Goal: Task Accomplishment & Management: Use online tool/utility

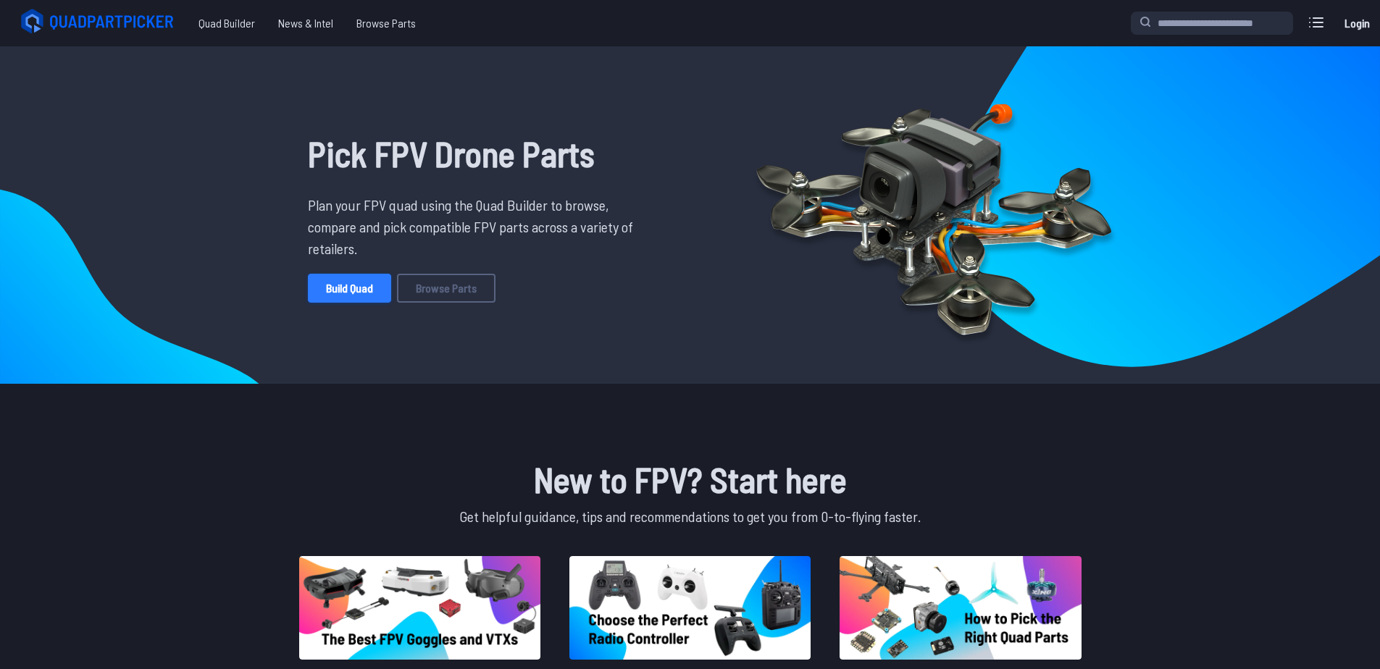
click at [337, 294] on link "Build Quad" at bounding box center [349, 288] width 83 height 29
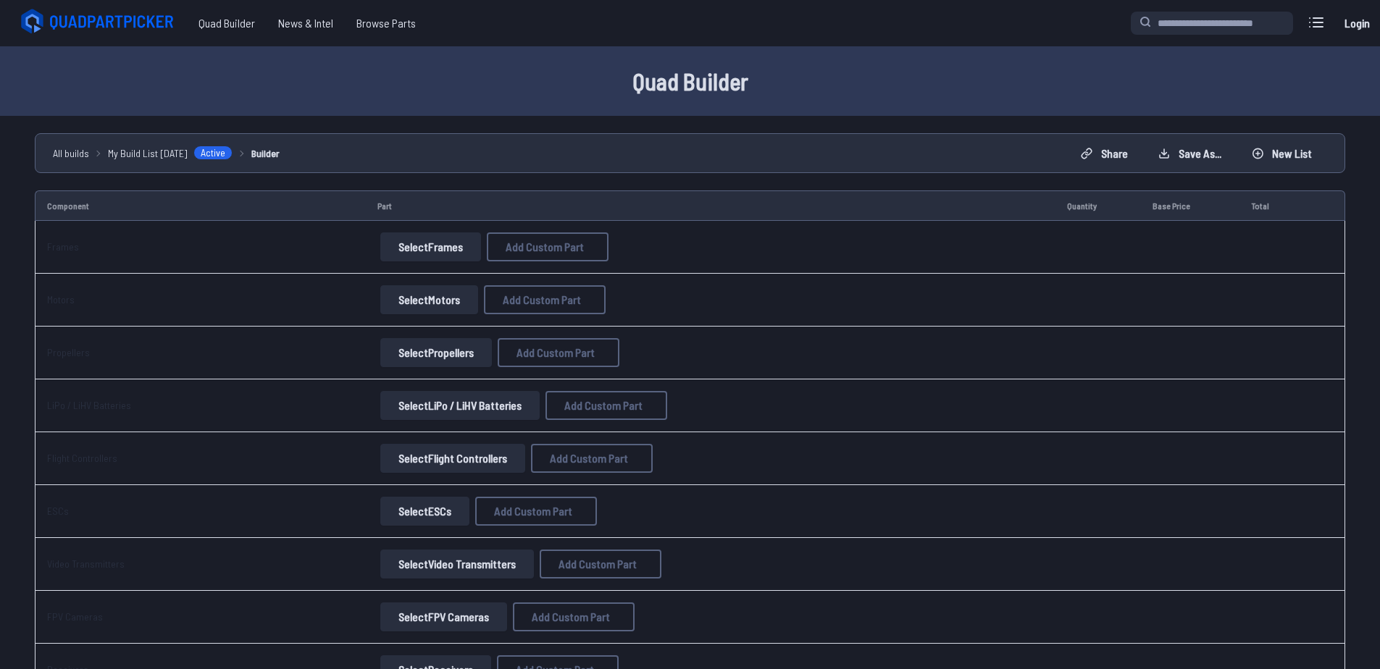
click at [400, 253] on button "Select Frames" at bounding box center [430, 246] width 101 height 29
click at [427, 241] on button "Select Frames" at bounding box center [430, 246] width 101 height 29
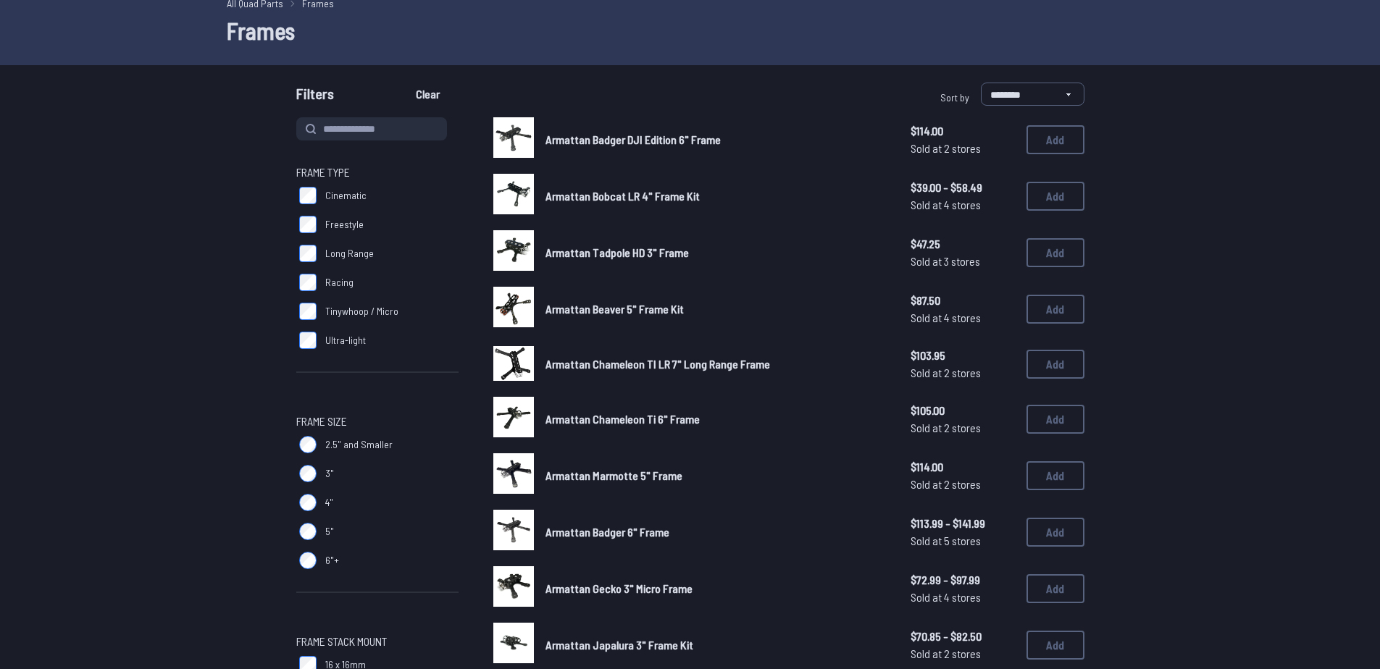
scroll to position [41, 0]
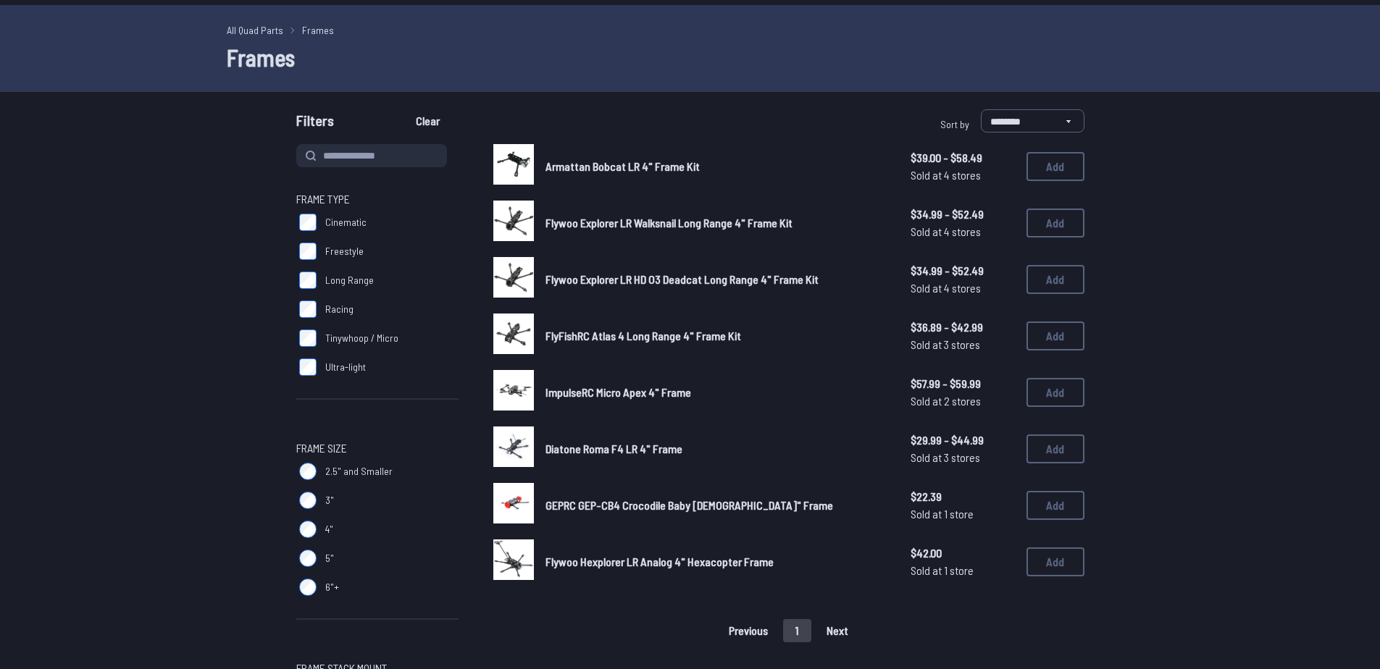
click at [625, 451] on span "Diatone Roma F4 LR 4" Frame" at bounding box center [613, 449] width 137 height 14
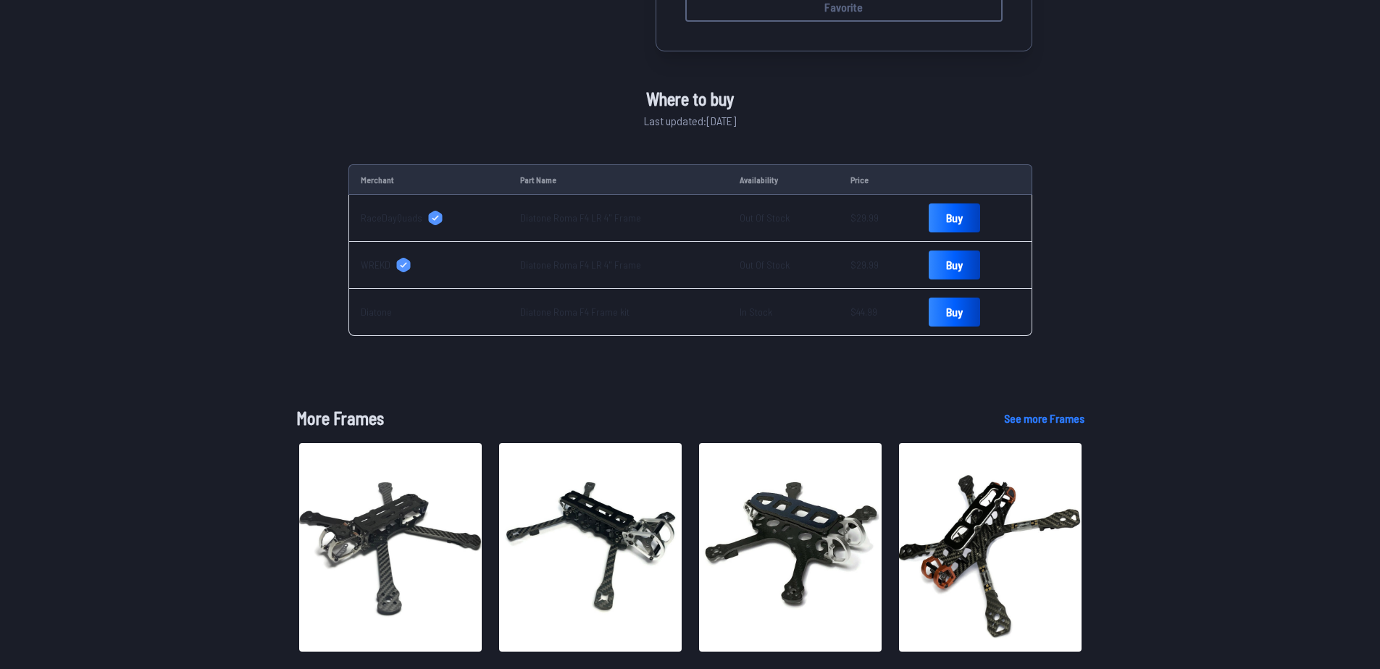
scroll to position [456, 0]
